Goal: Task Accomplishment & Management: Manage account settings

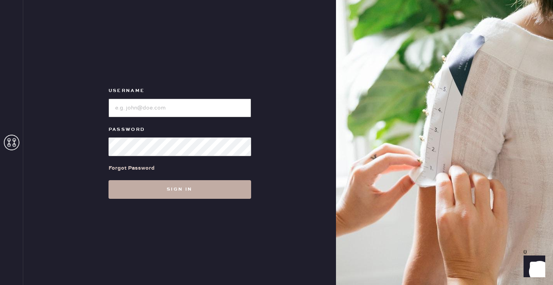
type input "sezanesanfrancisco"
click at [137, 185] on button "Sign in" at bounding box center [180, 189] width 143 height 19
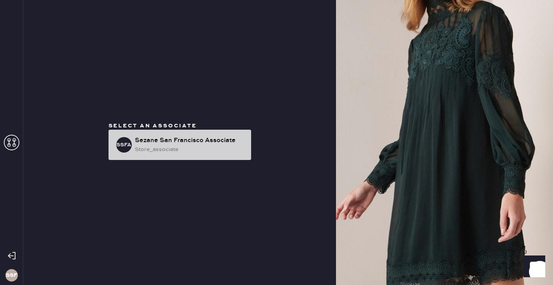
click at [136, 149] on div "store_associate" at bounding box center [190, 149] width 110 height 9
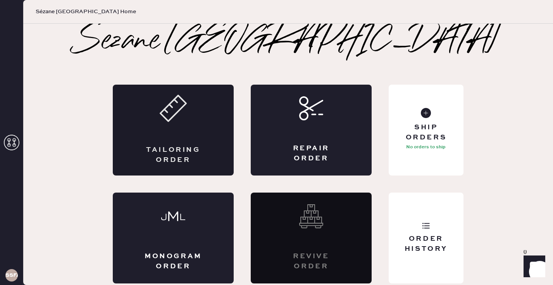
click at [163, 131] on div "Tailoring Order" at bounding box center [173, 130] width 121 height 91
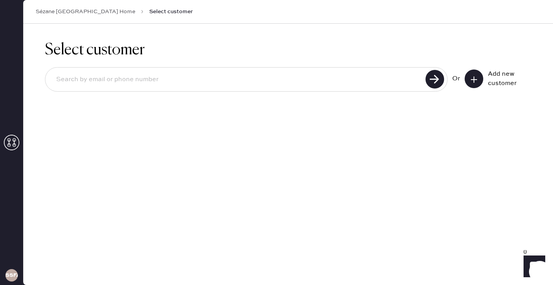
click at [478, 81] on button at bounding box center [474, 78] width 19 height 19
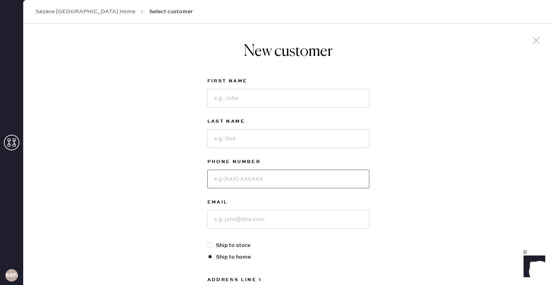
click at [254, 173] on input at bounding box center [288, 178] width 162 height 19
click at [99, 157] on div "New customer First Name Last Name Phone Number Email Ship to store Ship to home…" at bounding box center [288, 264] width 530 height 481
click at [227, 97] on input at bounding box center [288, 98] width 162 height 19
click at [216, 98] on input at bounding box center [288, 98] width 162 height 19
click at [221, 216] on input at bounding box center [288, 219] width 162 height 19
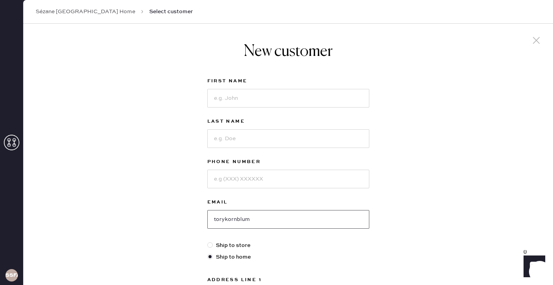
type input "torykornblu"
type input "[EMAIL_ADDRESS][DOMAIN_NAME]"
click at [297, 97] on input at bounding box center [288, 98] width 162 height 19
type input "[PERSON_NAME]"
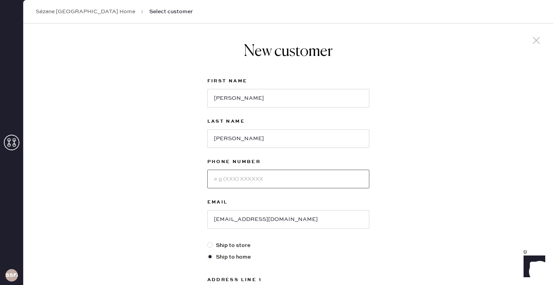
click at [243, 185] on input at bounding box center [288, 178] width 162 height 19
click at [218, 178] on input at bounding box center [288, 178] width 162 height 19
type input "4153772846"
click at [299, 220] on input "[EMAIL_ADDRESS][DOMAIN_NAME]" at bounding box center [288, 219] width 162 height 19
click at [163, 196] on div "New customer First Name Anna Last Name Kornblum Phone Number 4153772846 Email t…" at bounding box center [288, 264] width 530 height 481
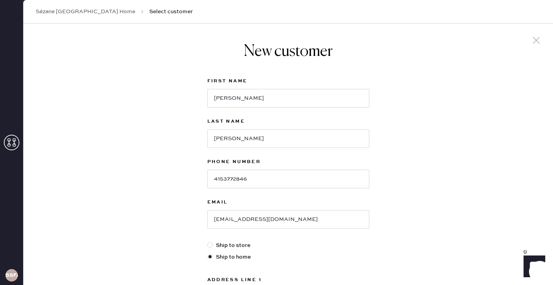
click at [163, 196] on div "New customer First Name Anna Last Name Kornblum Phone Number 4153772846 Email t…" at bounding box center [288, 264] width 530 height 481
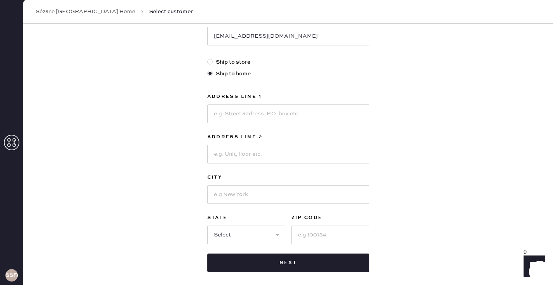
scroll to position [186, 0]
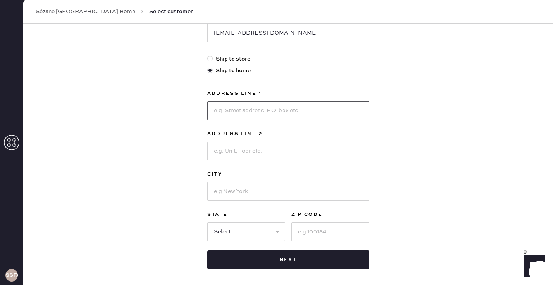
click at [222, 108] on input at bounding box center [288, 110] width 162 height 19
type input "[STREET_ADDRESS]"
click at [224, 149] on input at bounding box center [288, 151] width 162 height 19
click at [223, 196] on input at bounding box center [288, 191] width 162 height 19
type input "bend"
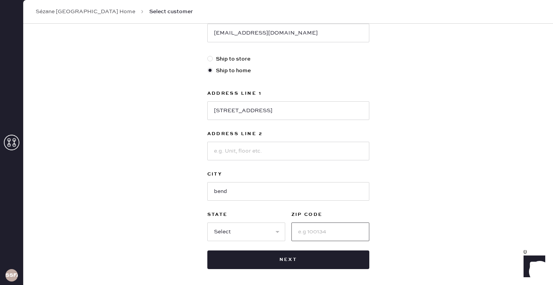
click at [307, 231] on input at bounding box center [331, 231] width 78 height 19
click at [318, 232] on input "94" at bounding box center [331, 231] width 78 height 19
type input "9"
type input "97702"
click at [235, 227] on select "Select AK AL AR AZ CA CO CT DC DE FL GA HI IA ID IL IN KS KY LA MA MD ME MI MN …" at bounding box center [246, 231] width 78 height 19
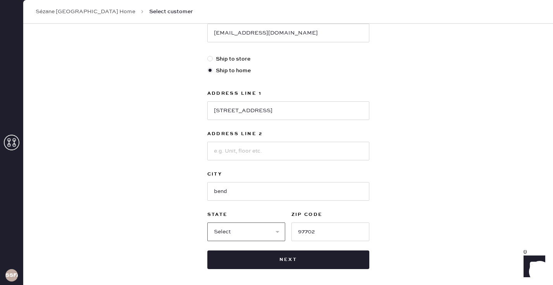
select select "CA"
click at [245, 191] on input "bend" at bounding box center [288, 191] width 162 height 19
click at [184, 182] on div "New customer First Name Anna Last Name Kornblum Phone Number 4153772846 Email t…" at bounding box center [288, 77] width 530 height 481
click at [467, 172] on div "New customer First Name Anna Last Name Kornblum Phone Number 4153772846 Email t…" at bounding box center [288, 77] width 530 height 481
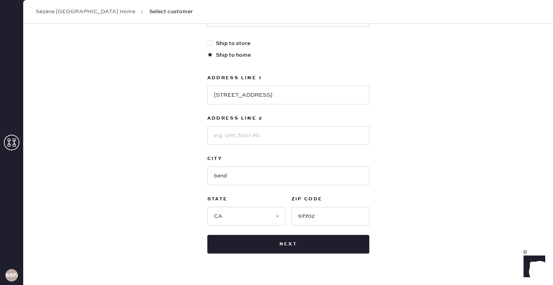
scroll to position [220, 0]
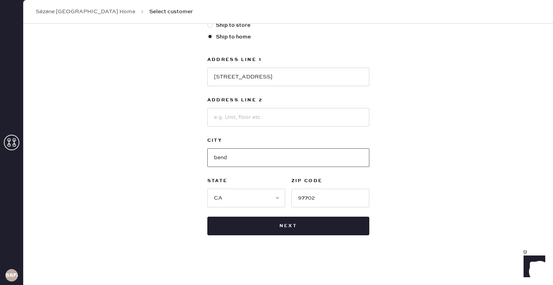
click at [260, 157] on input "bend" at bounding box center [288, 157] width 162 height 19
type input "bend"
click at [169, 160] on div "New customer First Name Anna Last Name Kornblum Phone Number 4153772846 Email t…" at bounding box center [288, 44] width 530 height 481
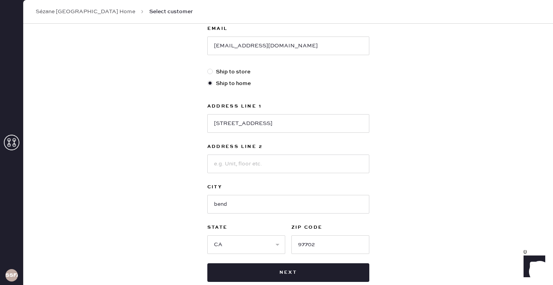
scroll to position [189, 0]
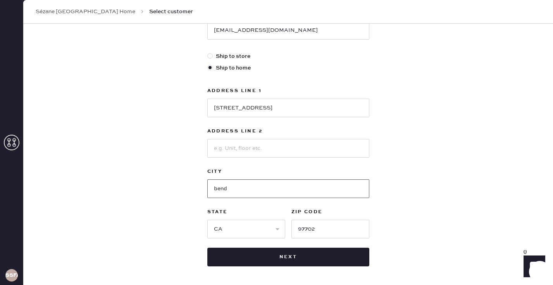
click at [245, 193] on input "bend" at bounding box center [288, 188] width 162 height 19
click at [223, 230] on select "Select AK AL AR AZ CA CO CT DC DE FL GA HI IA ID IL IN KS KY LA MA MD ME MI MN …" at bounding box center [246, 229] width 78 height 19
select select "OR"
click at [244, 228] on select "Select AK AL AR AZ CA CO CT DC DE FL GA HI IA ID IL IN KS KY LA MA MD ME MI MN …" at bounding box center [246, 229] width 78 height 19
click at [233, 190] on input "bend" at bounding box center [288, 188] width 162 height 19
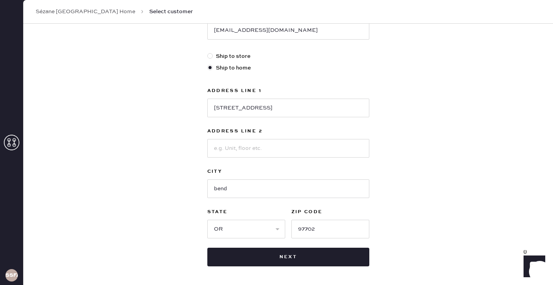
click at [391, 179] on div "New customer First Name Anna Last Name Kornblum Phone Number 4153772846 Email t…" at bounding box center [288, 75] width 530 height 481
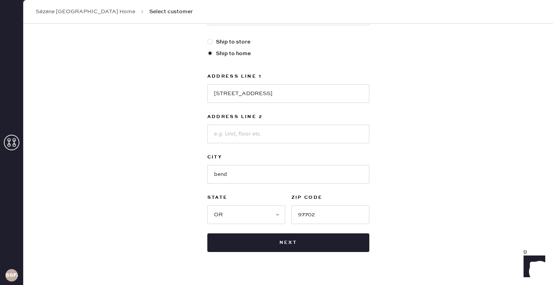
scroll to position [220, 0]
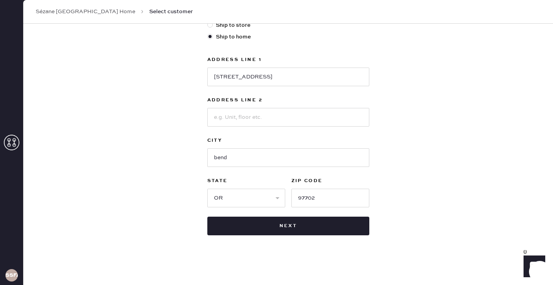
click at [164, 116] on div "New customer First Name Anna Last Name Kornblum Phone Number 4153772846 Email t…" at bounding box center [288, 44] width 530 height 481
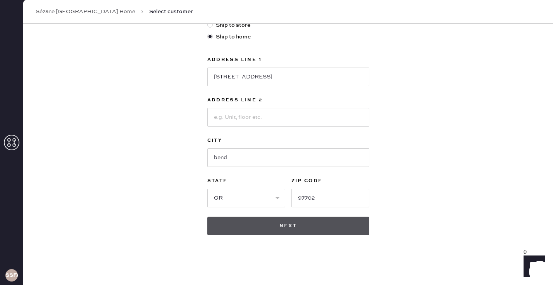
click at [275, 223] on button "Next" at bounding box center [288, 225] width 162 height 19
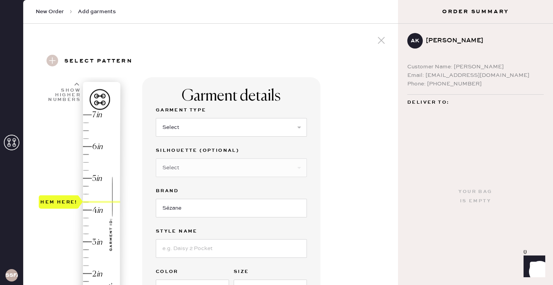
click at [71, 203] on div "Hem here!" at bounding box center [80, 225] width 83 height 229
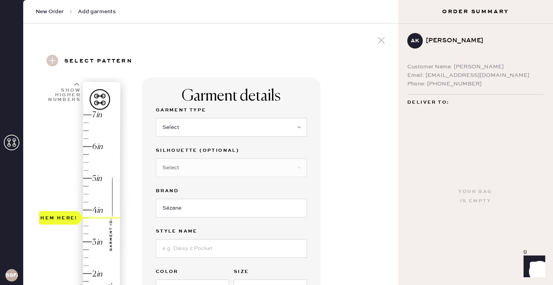
click at [86, 223] on div "Hem here!" at bounding box center [80, 225] width 83 height 229
click at [84, 221] on div "Hem here!" at bounding box center [80, 225] width 83 height 229
click at [89, 220] on div "Hem here!" at bounding box center [80, 225] width 83 height 229
click at [87, 221] on div "Hem here!" at bounding box center [80, 225] width 83 height 229
click at [354, 189] on div "Garment details Garment Type Select Basic Skirt Jeans Leggings Pants Pencil Ski…" at bounding box center [267, 235] width 250 height 316
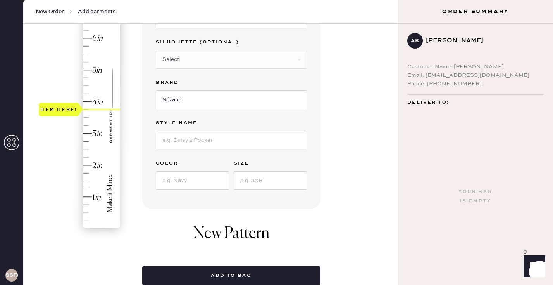
scroll to position [109, 0]
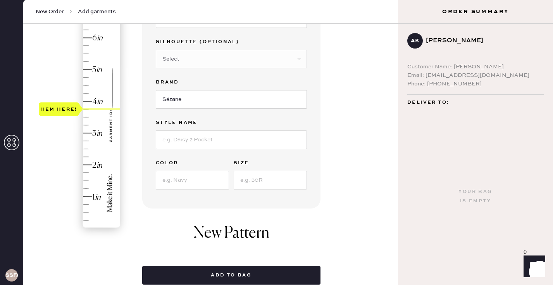
click at [85, 117] on div "Hem here!" at bounding box center [80, 117] width 83 height 229
click at [70, 149] on div "Hem here!" at bounding box center [80, 117] width 83 height 229
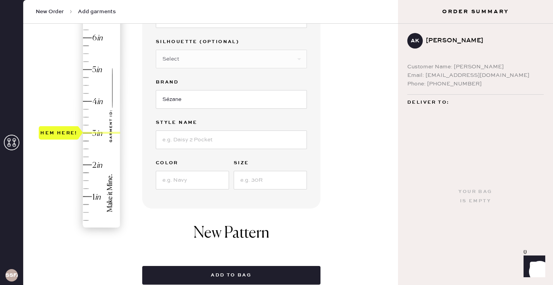
click at [84, 133] on div "Hem here!" at bounding box center [80, 117] width 83 height 229
click at [86, 124] on div "Hem here!" at bounding box center [80, 117] width 83 height 229
click at [87, 139] on div "Hem here!" at bounding box center [80, 117] width 83 height 229
click at [344, 101] on div "Garment details Garment Type Select Basic Skirt Jeans Leggings Pants Pencil Ski…" at bounding box center [267, 127] width 250 height 316
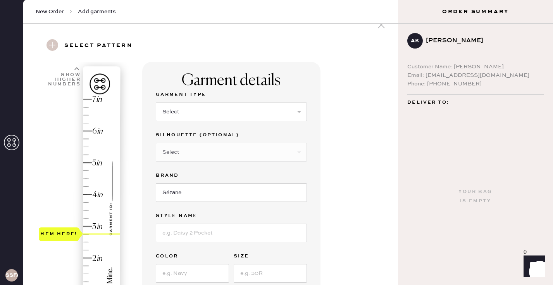
scroll to position [16, 0]
click at [203, 114] on select "Select Basic Skirt Jeans Leggings Pants Pencil Skirt Shorts Basic Sleeved Dress…" at bounding box center [231, 111] width 151 height 19
select select "4"
click at [381, 188] on div "Garment details Garment Type Select Basic Skirt Jeans Leggings Pants Pencil Ski…" at bounding box center [267, 257] width 250 height 391
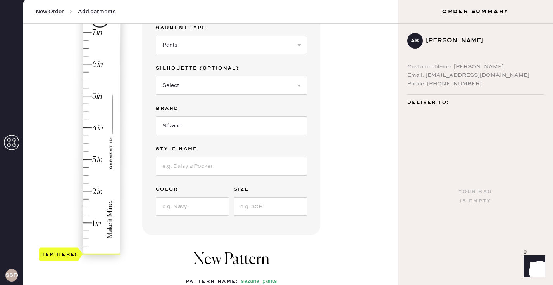
scroll to position [93, 0]
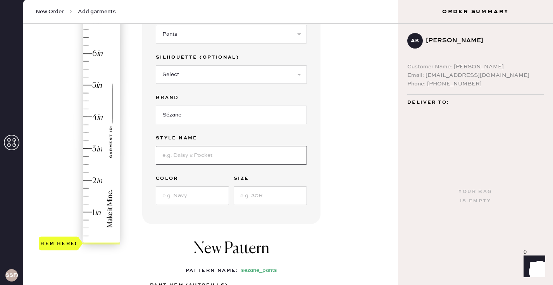
click at [191, 158] on input at bounding box center [231, 155] width 151 height 19
type input "Giacomo trousers"
click at [199, 202] on input at bounding box center [192, 195] width 73 height 19
type input "navy ecru tennis stripes"
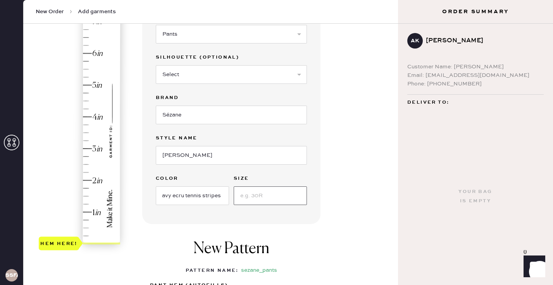
click at [266, 192] on input at bounding box center [270, 195] width 73 height 19
type input "38"
click at [331, 197] on div "Garment details Garment Type Select Basic Skirt Jeans Leggings Pants Pencil Ski…" at bounding box center [267, 179] width 250 height 391
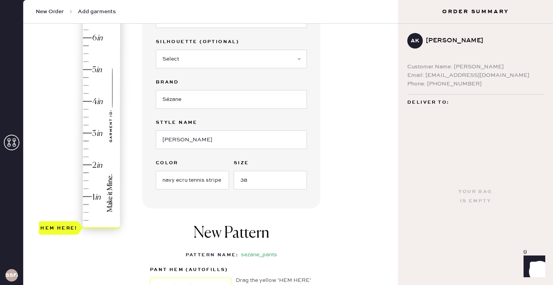
type input "2.75"
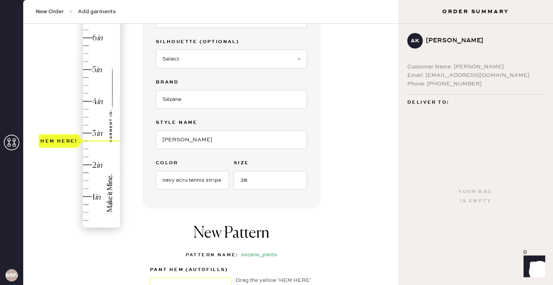
click at [94, 140] on div "Hem here!" at bounding box center [80, 117] width 83 height 229
click at [319, 192] on div "Garment details Garment Type Select Basic Skirt Jeans Leggings Pants Pencil Ski…" at bounding box center [231, 89] width 178 height 240
click at [357, 151] on div "Garment details Garment Type Select Basic Skirt Jeans Leggings Pants Pencil Ski…" at bounding box center [267, 164] width 250 height 391
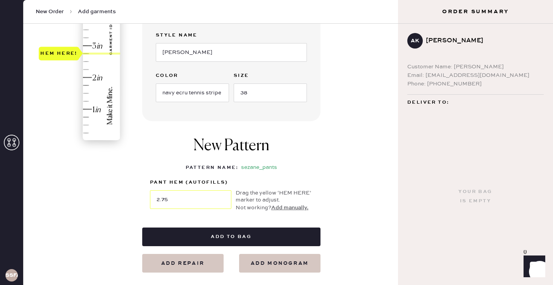
scroll to position [202, 0]
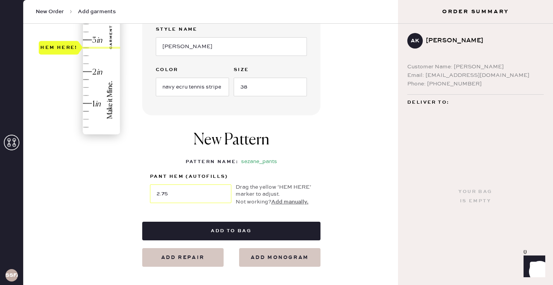
click at [98, 211] on div "1 in 2 in 3 in 4 in 5 in 6 in 7 in Show higher numbers Show lower numbers Hem h…" at bounding box center [210, 71] width 363 height 391
click at [95, 199] on div "1 in 2 in 3 in 4 in 5 in 6 in 7 in Show higher numbers Show lower numbers Hem h…" at bounding box center [67, 71] width 57 height 391
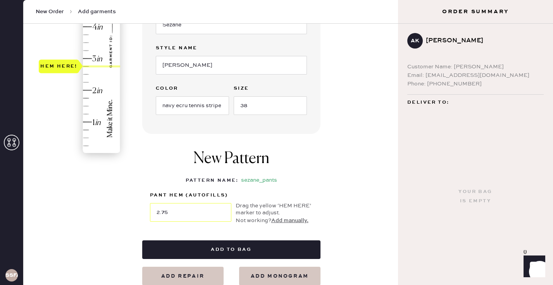
scroll to position [186, 0]
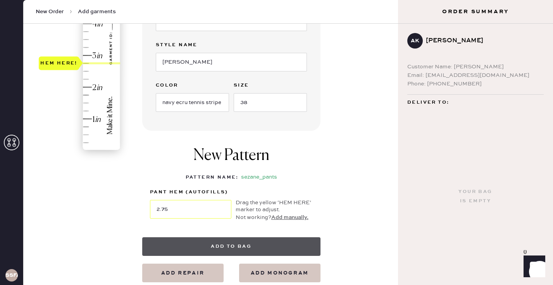
click at [211, 242] on button "Add to bag" at bounding box center [231, 246] width 178 height 19
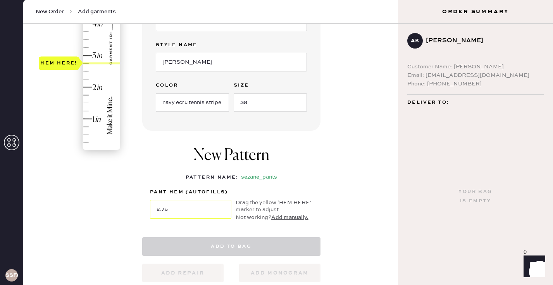
select select
select select "4"
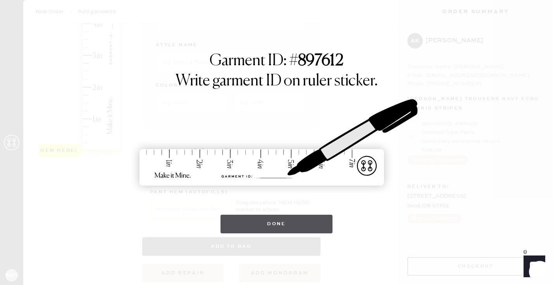
click at [265, 220] on button "Done" at bounding box center [277, 223] width 112 height 19
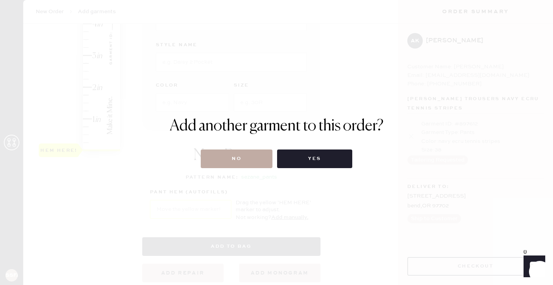
click at [239, 160] on button "No" at bounding box center [237, 158] width 72 height 19
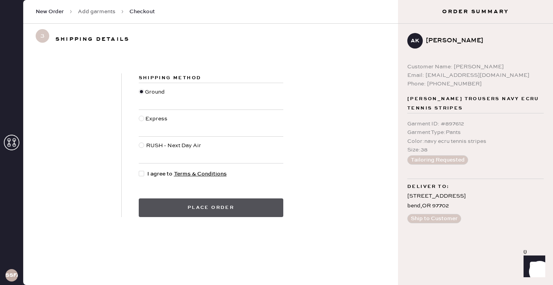
click at [228, 205] on button "Place order" at bounding box center [211, 207] width 145 height 19
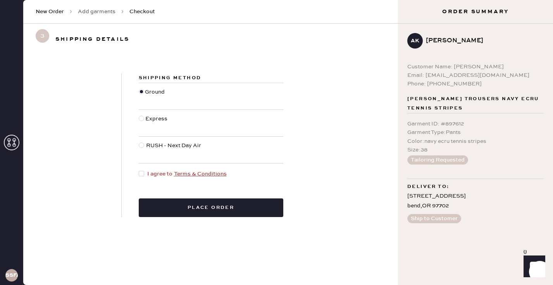
click at [148, 172] on span "I agree to Terms & Conditions" at bounding box center [187, 173] width 80 height 9
click at [139, 170] on input "I agree to Terms & Conditions" at bounding box center [139, 169] width 0 height 0
checkbox input "true"
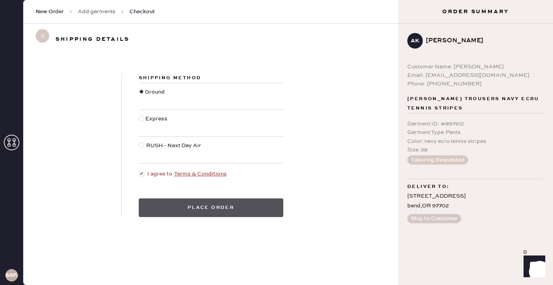
click at [197, 213] on button "Place order" at bounding box center [211, 207] width 145 height 19
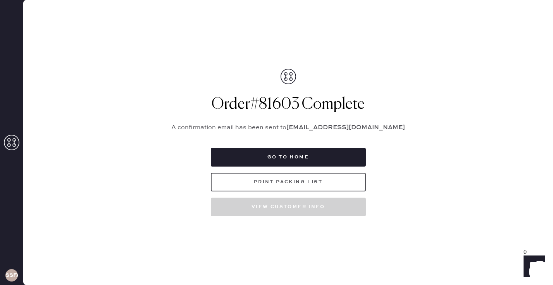
click at [271, 183] on button "Print Packing List" at bounding box center [288, 182] width 155 height 19
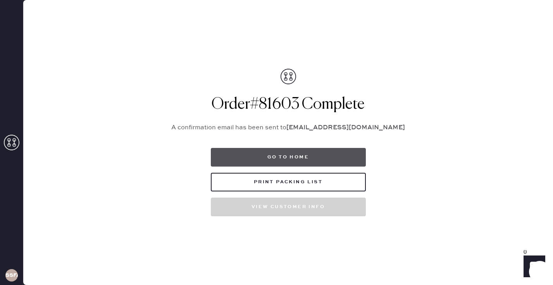
click at [269, 160] on button "Go to home" at bounding box center [288, 157] width 155 height 19
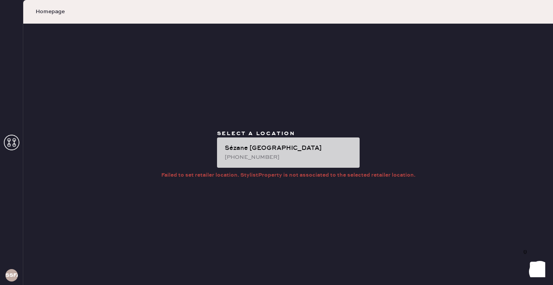
click at [284, 146] on div "Sézane [GEOGRAPHIC_DATA]" at bounding box center [289, 147] width 129 height 9
click at [242, 141] on div "[GEOGRAPHIC_DATA] [PHONE_NUMBER]" at bounding box center [288, 152] width 143 height 30
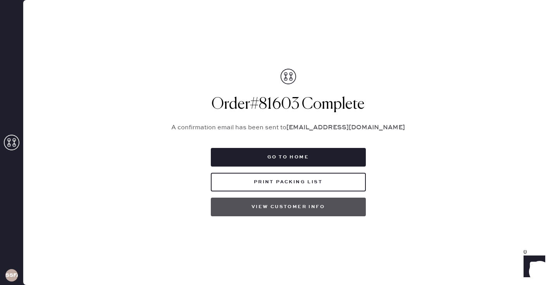
click at [274, 203] on button "View customer info" at bounding box center [288, 206] width 155 height 19
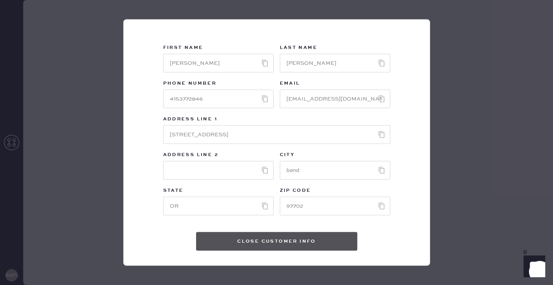
click at [240, 240] on button "Close Customer Info" at bounding box center [276, 241] width 161 height 19
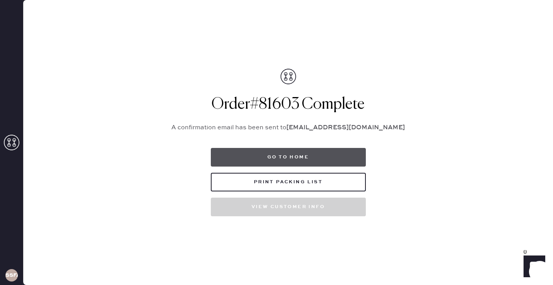
click at [263, 157] on button "Go to home" at bounding box center [288, 157] width 155 height 19
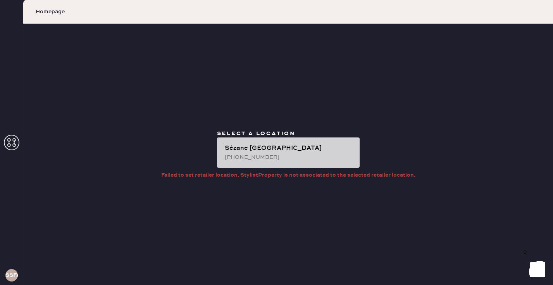
click at [253, 150] on div "Sézane [GEOGRAPHIC_DATA]" at bounding box center [289, 147] width 129 height 9
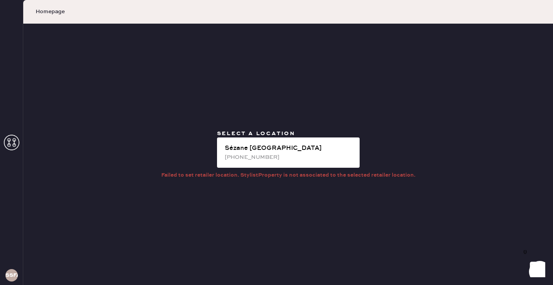
click at [12, 135] on use at bounding box center [12, 143] width 16 height 16
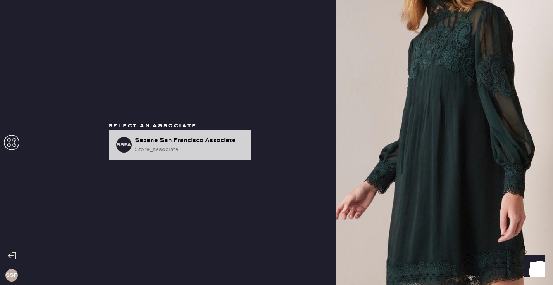
click at [114, 140] on div "SSFA Sezane San Francisco Associate store_associate" at bounding box center [180, 145] width 143 height 30
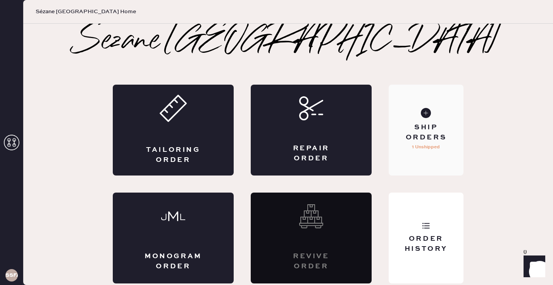
click at [415, 152] on div "Ship Orders 1 Unshipped" at bounding box center [426, 130] width 75 height 91
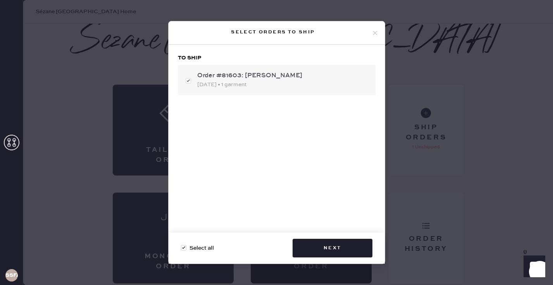
click at [235, 80] on div "08/12/2025 • 1 garment" at bounding box center [283, 84] width 172 height 9
checkbox input "false"
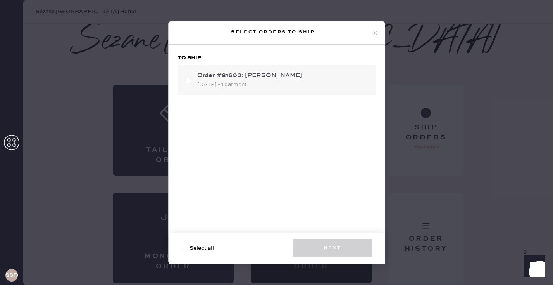
click at [235, 80] on div "08/12/2025 • 1 garment" at bounding box center [283, 84] width 172 height 9
checkbox input "true"
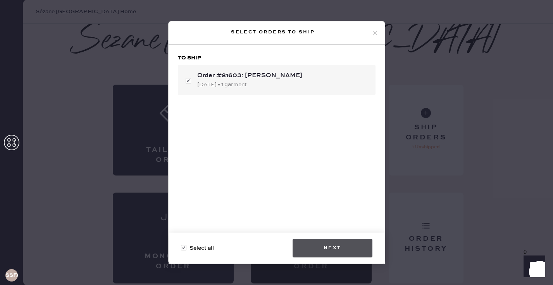
click at [322, 251] on button "Next" at bounding box center [333, 248] width 80 height 19
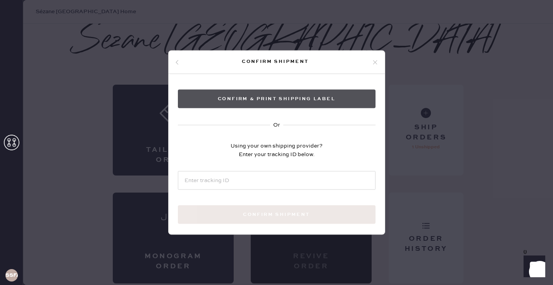
click at [278, 99] on button "Confirm & Print shipping label" at bounding box center [277, 99] width 198 height 19
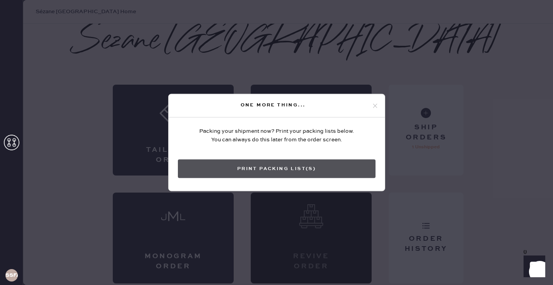
click at [296, 168] on button "Print Packing List(s)" at bounding box center [277, 168] width 198 height 19
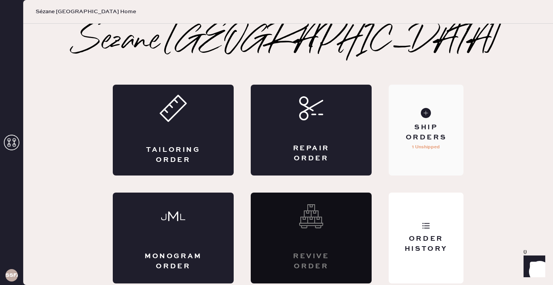
click at [401, 126] on div "Ship Orders" at bounding box center [426, 132] width 62 height 19
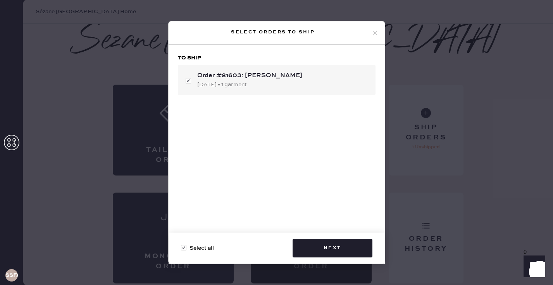
checkbox input "false"
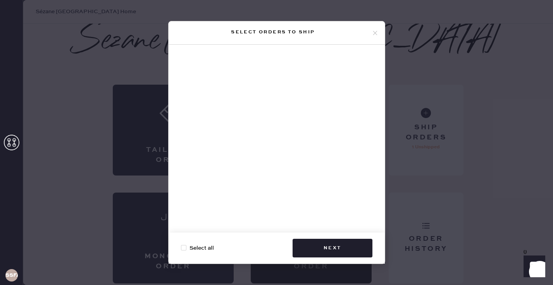
click at [374, 33] on icon at bounding box center [375, 32] width 7 height 7
